Goal: Navigation & Orientation: Find specific page/section

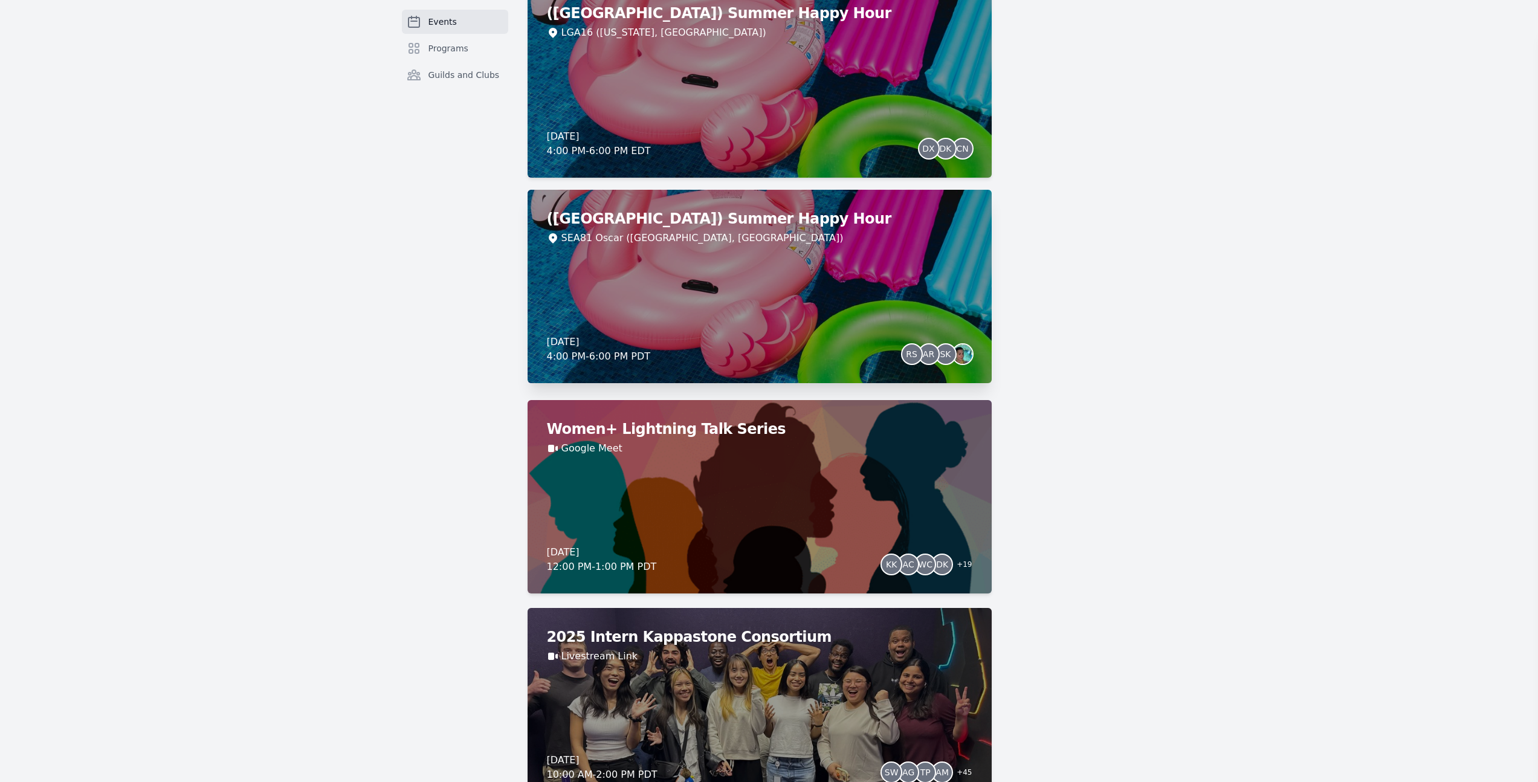
scroll to position [2082, 0]
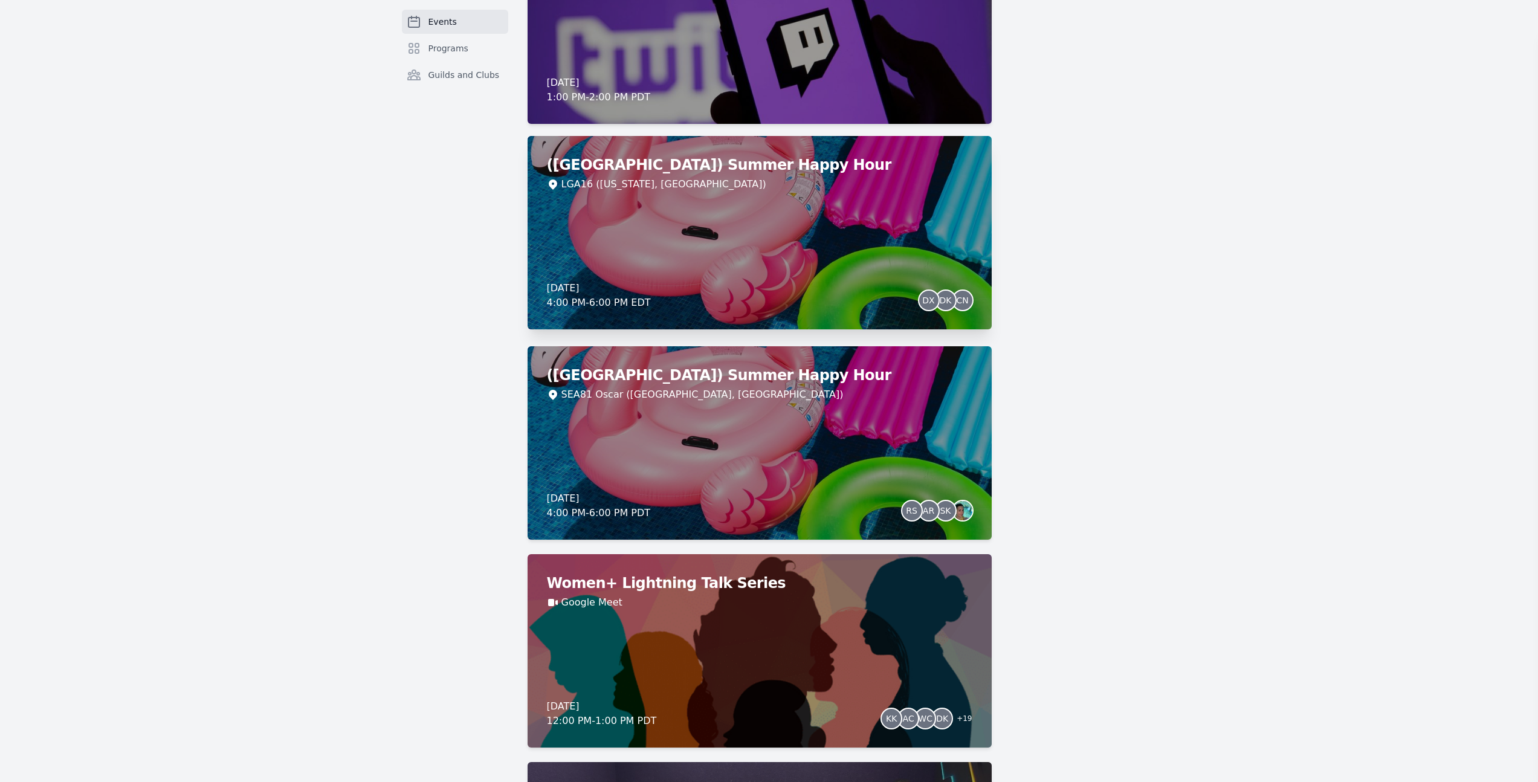
click at [639, 170] on h2 "([GEOGRAPHIC_DATA]) Summer Happy Hour" at bounding box center [759, 164] width 425 height 19
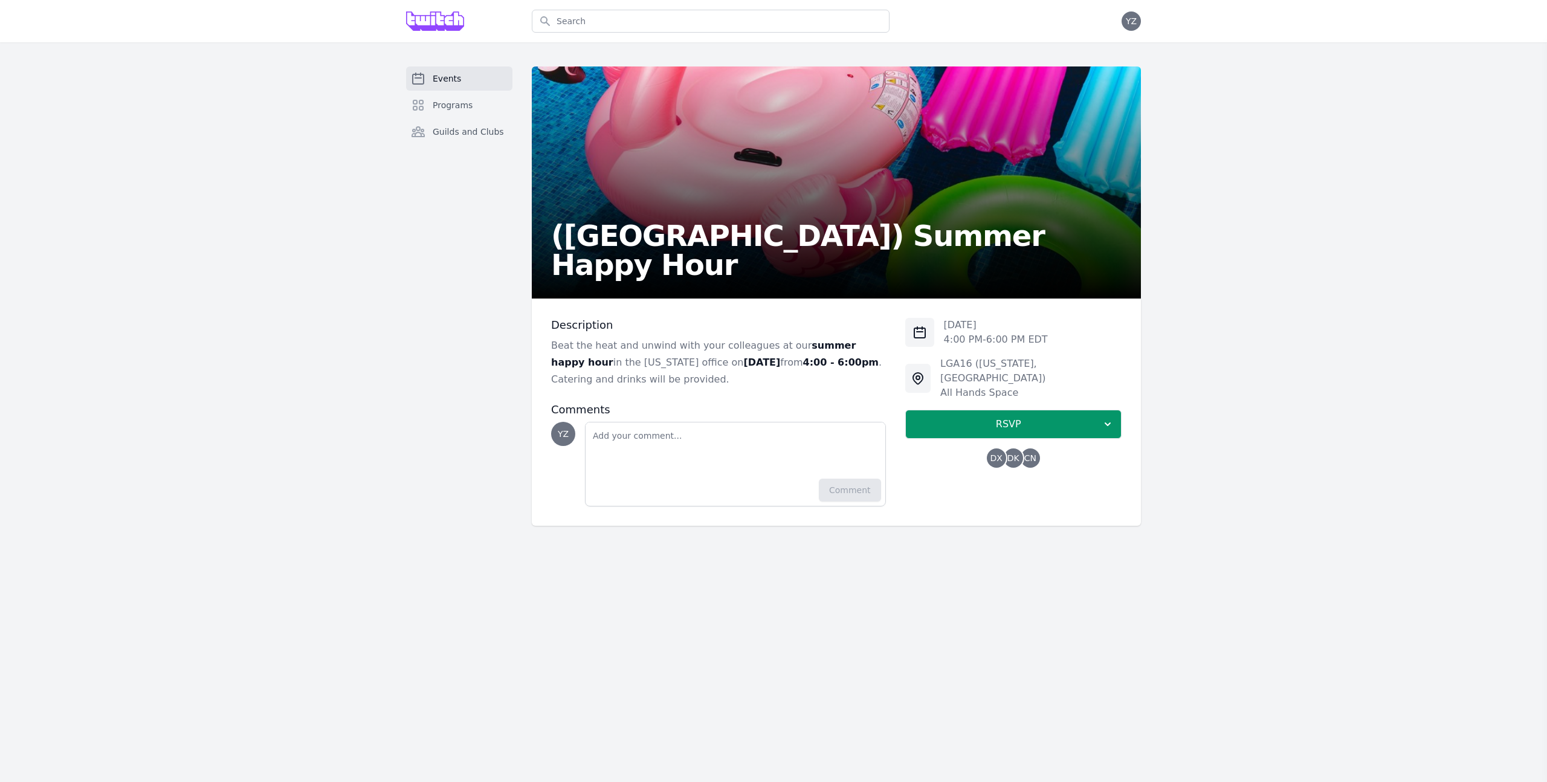
click at [1025, 454] on span "CN" at bounding box center [1030, 458] width 12 height 8
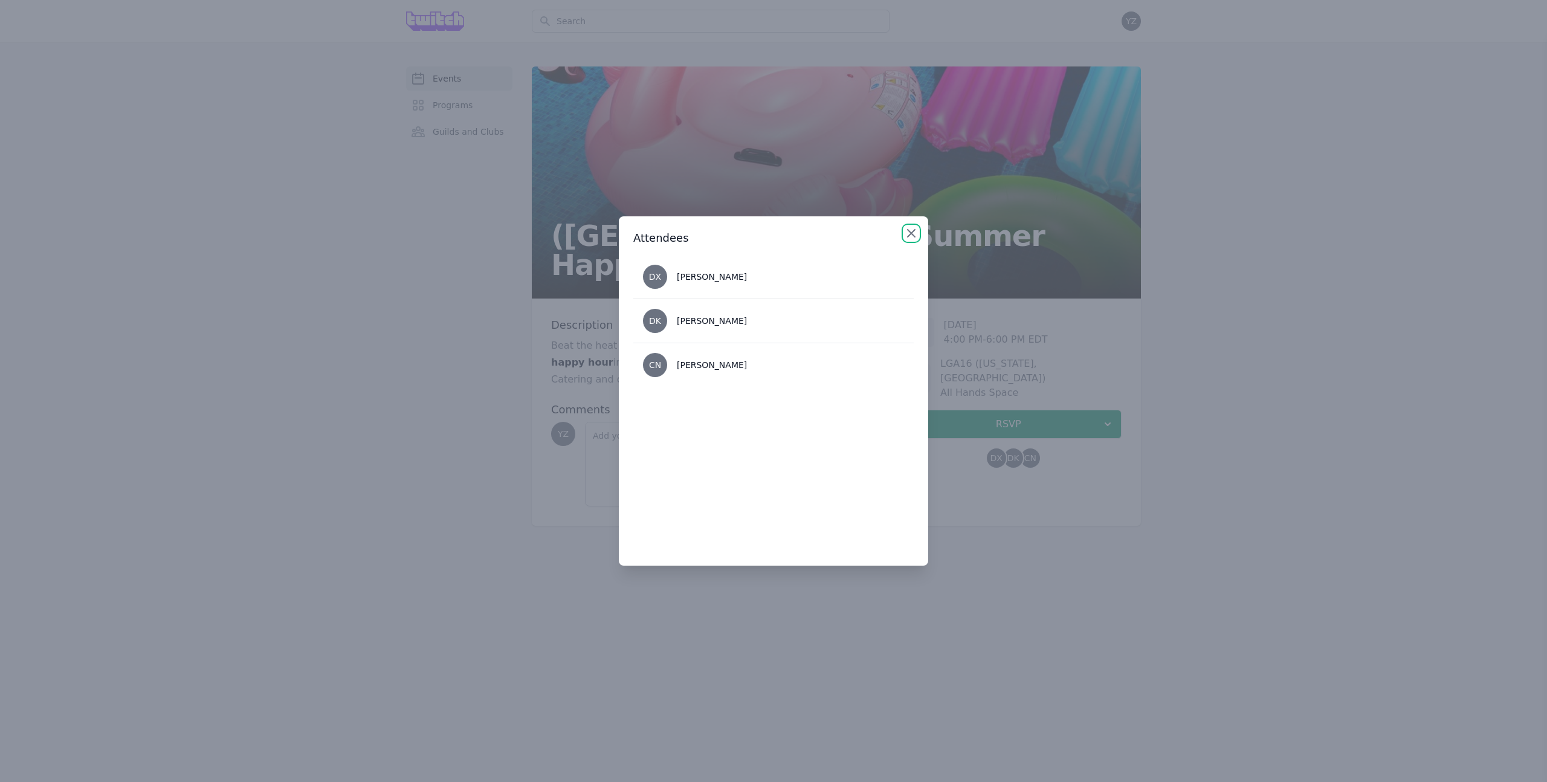
click at [913, 230] on icon "button" at bounding box center [911, 233] width 15 height 15
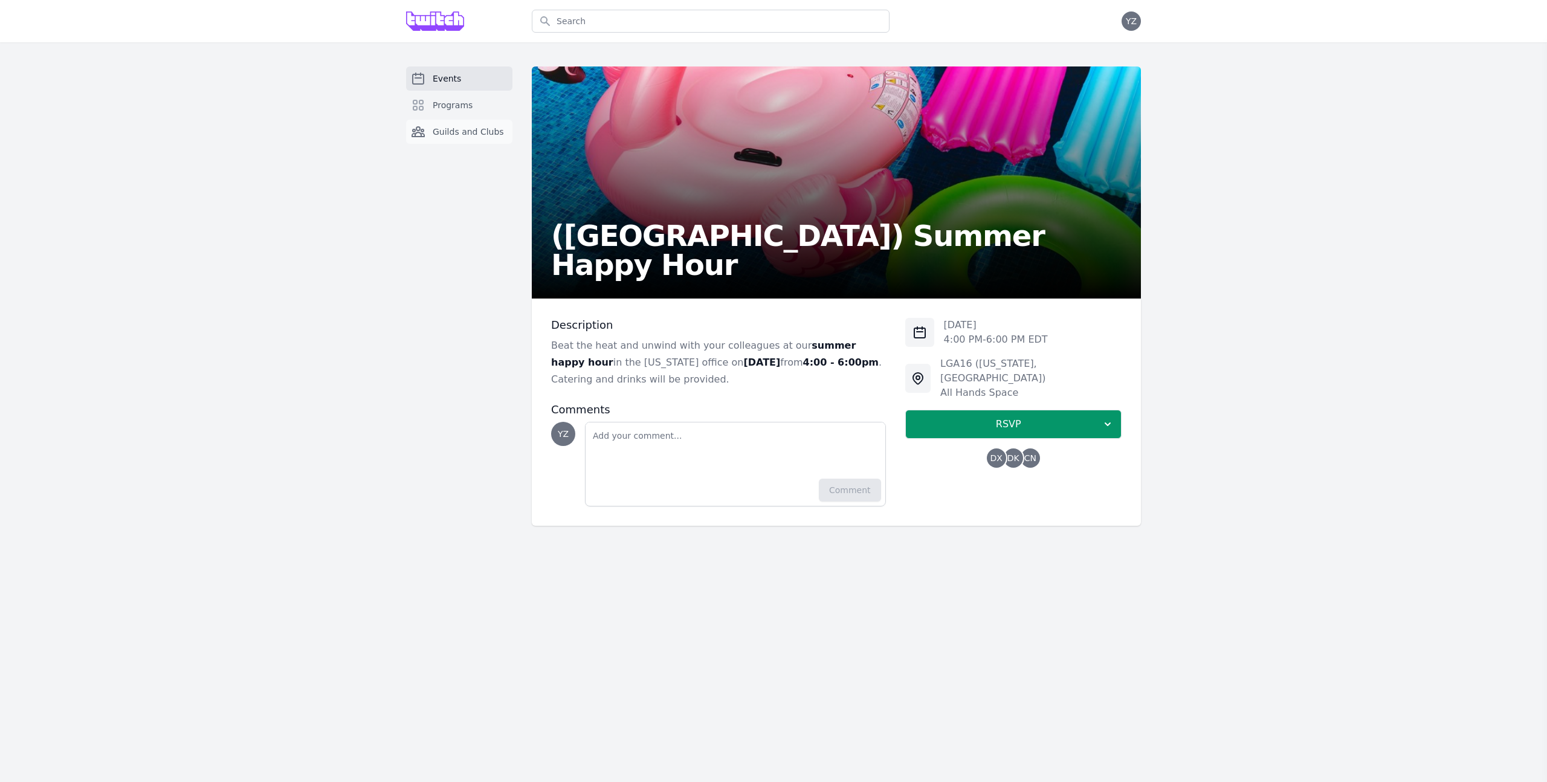
click at [450, 126] on span "Guilds and Clubs" at bounding box center [468, 132] width 71 height 12
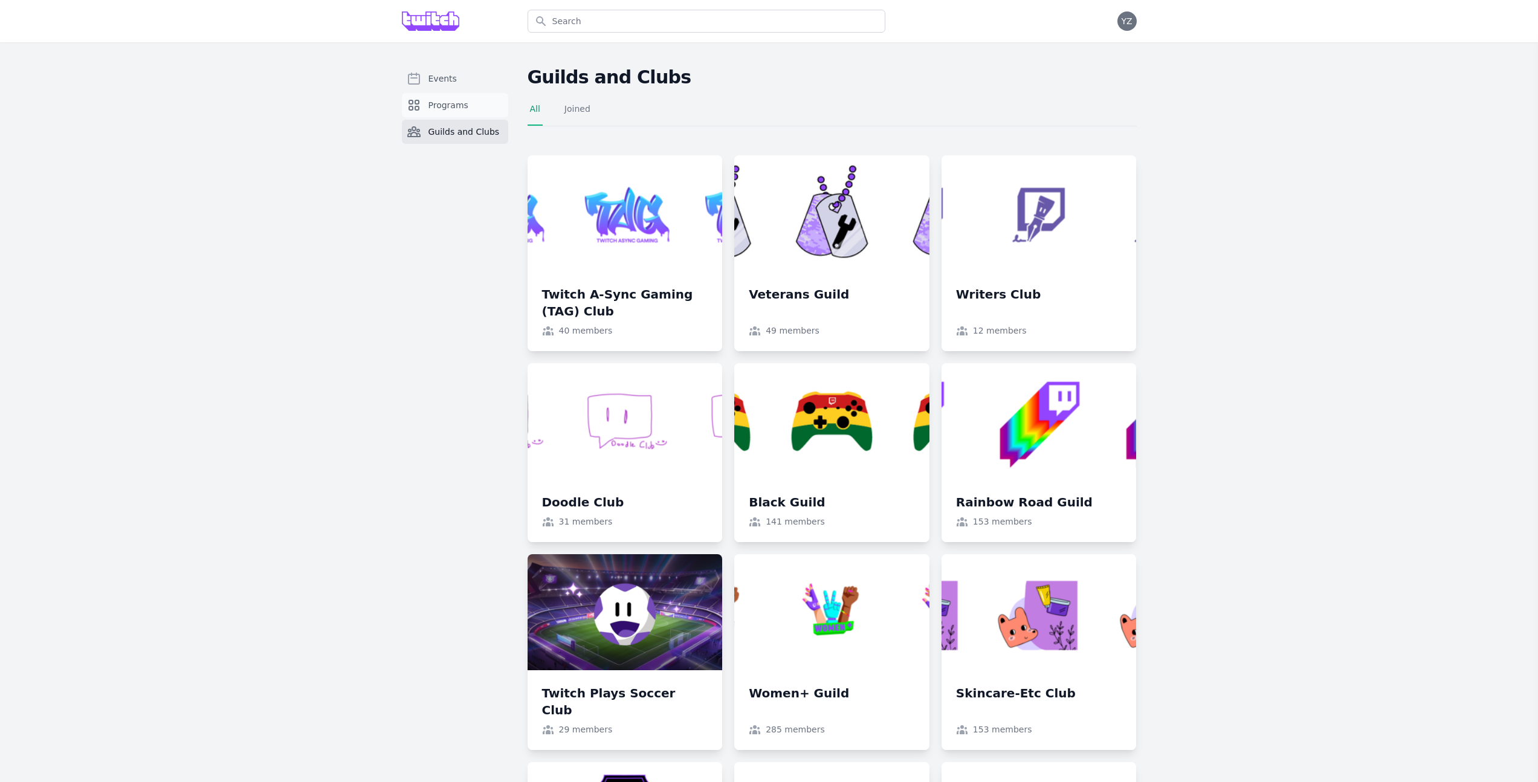
click at [460, 105] on span "Programs" at bounding box center [448, 105] width 40 height 12
